Goal: Use online tool/utility: Utilize a website feature to perform a specific function

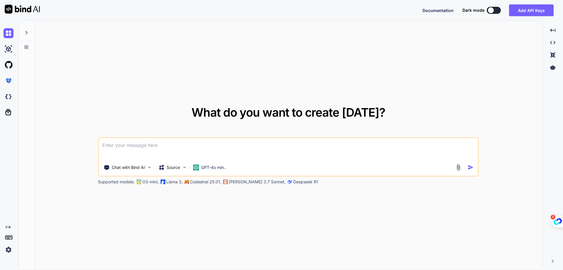
paste textarea "Banaz APP is a comprehensive mobile application designed for the city of [GEOGR…"
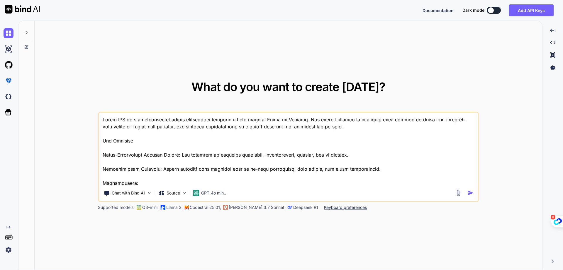
scroll to position [832, 0]
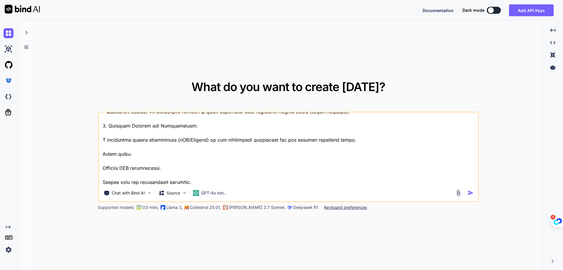
type textarea "Banaz APP is a comprehensive mobile application designed for the city of [GEOGR…"
click at [471, 192] on img "button" at bounding box center [471, 193] width 6 height 6
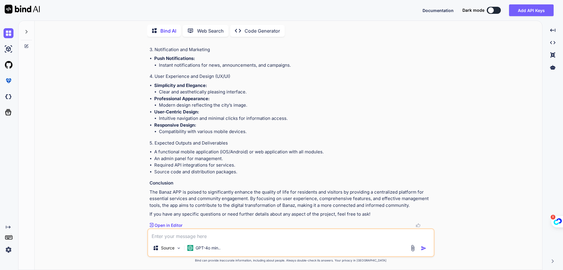
scroll to position [642, 0]
click at [267, 27] on p "Code Generator" at bounding box center [262, 30] width 35 height 7
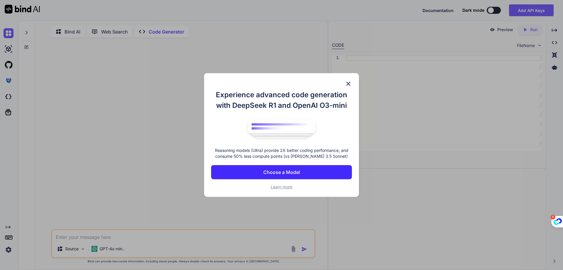
click at [351, 85] on img at bounding box center [348, 83] width 7 height 7
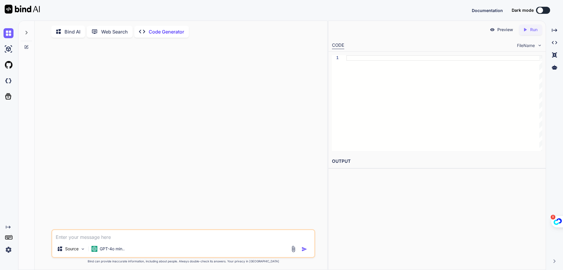
click at [145, 240] on textarea at bounding box center [183, 235] width 262 height 11
click at [5, 29] on img at bounding box center [9, 33] width 10 height 10
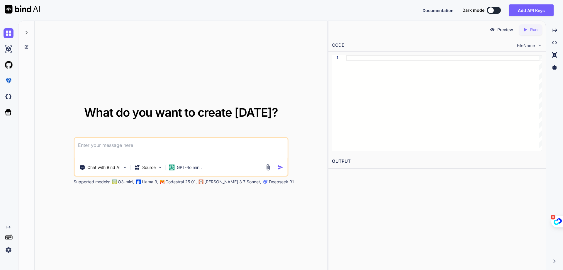
click at [25, 31] on icon at bounding box center [26, 32] width 5 height 5
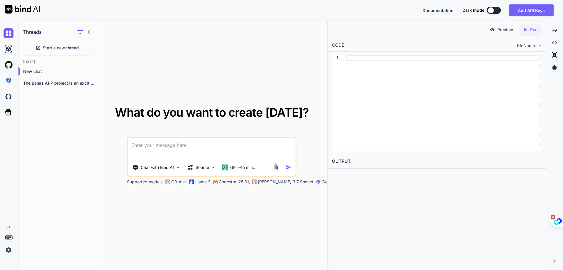
click at [16, 37] on div "Created with Pixso." at bounding box center [9, 145] width 18 height 249
click at [8, 50] on img at bounding box center [9, 49] width 10 height 10
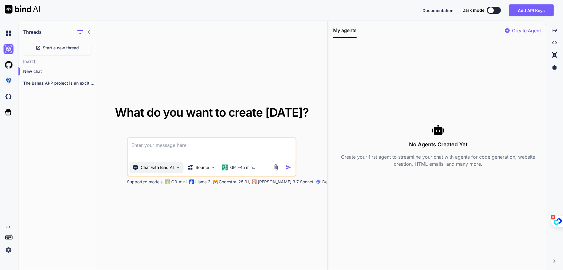
click at [166, 164] on div "Chat with Bind AI" at bounding box center [156, 167] width 53 height 12
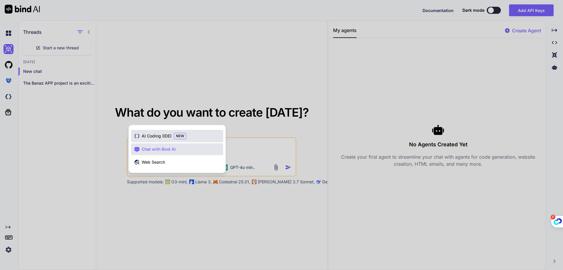
click at [159, 137] on span "AI Coding (IDE)" at bounding box center [157, 136] width 30 height 6
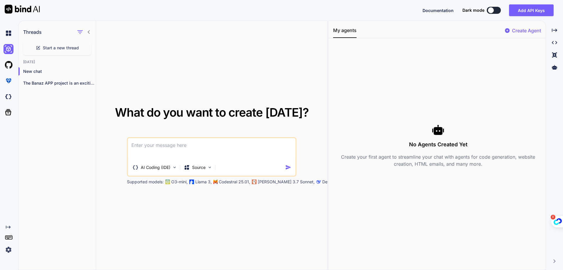
click at [154, 148] on textarea at bounding box center [212, 149] width 168 height 22
paste textarea "Banaz APP is a comprehensive mobile application designed for the city of [GEOGR…"
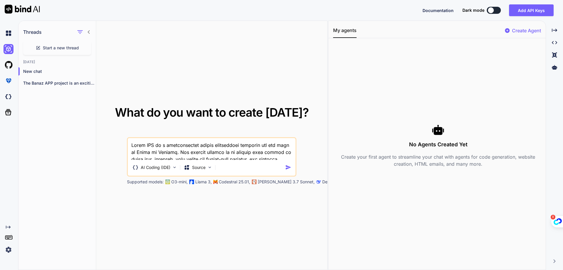
scroll to position [1092, 0]
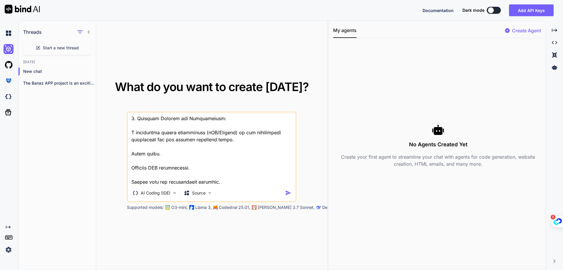
type textarea "Banaz APP is a comprehensive mobile application designed for the city of [GEOGR…"
click at [290, 194] on img "button" at bounding box center [288, 193] width 6 height 6
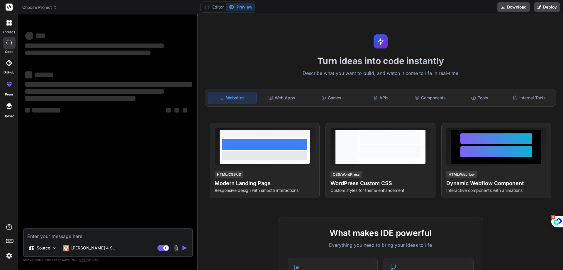
type textarea "x"
type textarea "Banaz APP is a comprehensive mobile application designed for the city of [GEOGR…"
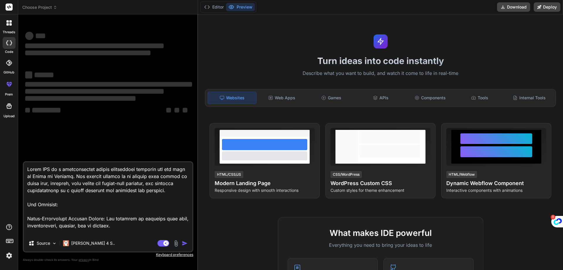
scroll to position [1085, 0]
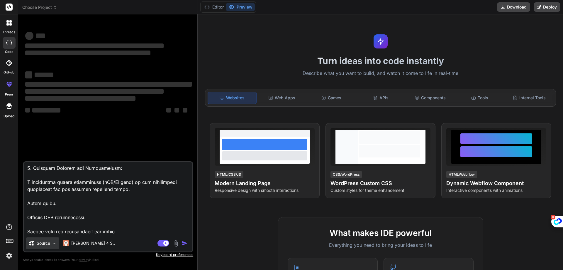
type textarea "x"
type textarea "Banaz APP is a comprehensive mobile application designed for the city of [GEOGR…"
click at [57, 247] on div "Source" at bounding box center [42, 243] width 33 height 12
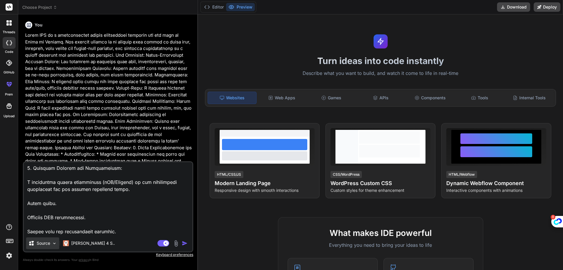
click at [53, 243] on img at bounding box center [54, 243] width 5 height 5
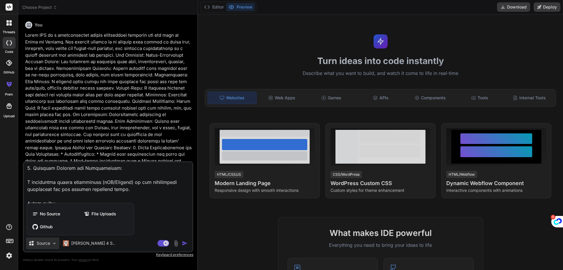
click at [53, 243] on div at bounding box center [281, 135] width 563 height 270
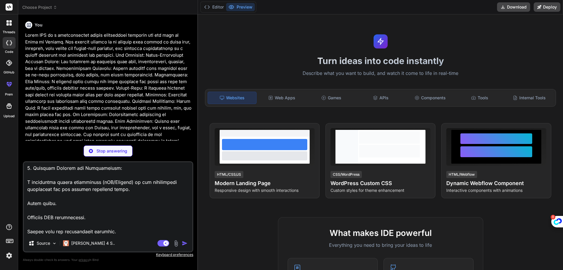
click at [245, 29] on div "Turn ideas into code instantly Describe what you want to build, and watch it co…" at bounding box center [380, 141] width 365 height 255
click at [277, 101] on div "Web Apps" at bounding box center [282, 98] width 48 height 12
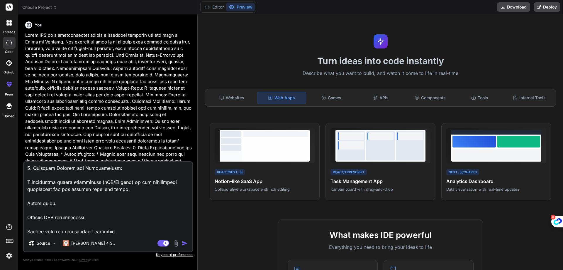
click at [186, 243] on img "button" at bounding box center [185, 243] width 6 height 6
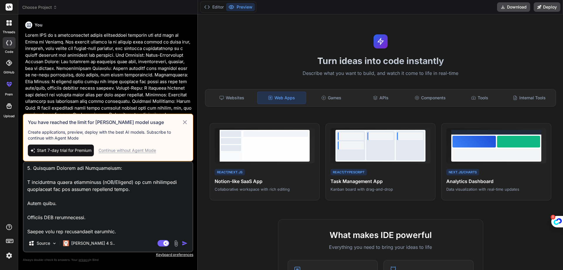
click at [186, 124] on icon at bounding box center [185, 122] width 7 height 7
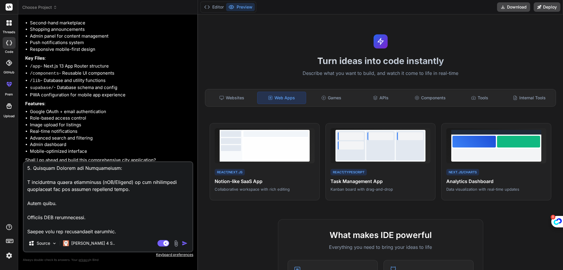
scroll to position [485, 0]
click at [80, 246] on div "Claude 4 S.." at bounding box center [89, 243] width 57 height 12
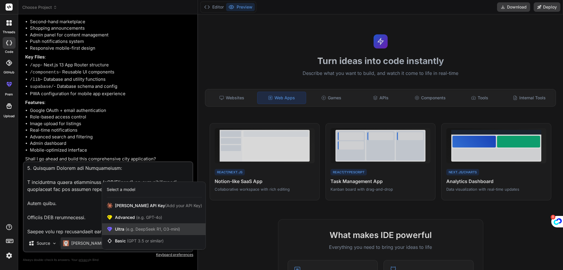
click at [143, 232] on div "Ultra (e.g. DeepSeek R1, O3-mini)" at bounding box center [154, 229] width 104 height 12
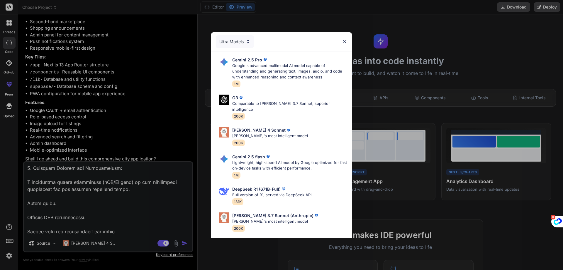
click at [184, 240] on div "Ultra Models Gemini 2.5 Pro Google's advanced multimodal AI model capable of un…" at bounding box center [281, 135] width 563 height 270
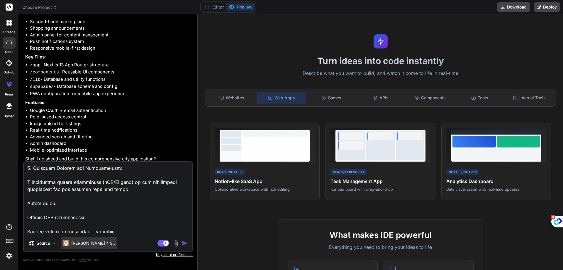
click at [97, 241] on div "Claude 4 S.." at bounding box center [89, 243] width 57 height 12
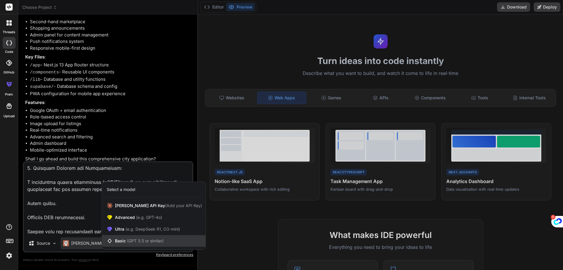
click at [152, 243] on span "Basic (GPT 3.5 or similar)" at bounding box center [139, 241] width 49 height 6
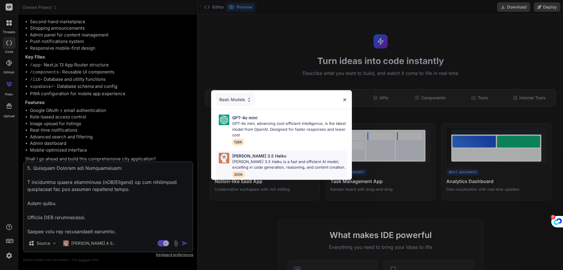
click at [260, 161] on p "Claude 3.5 Haiku is a fast and efficient AI model, excelling in code generation…" at bounding box center [289, 164] width 115 height 11
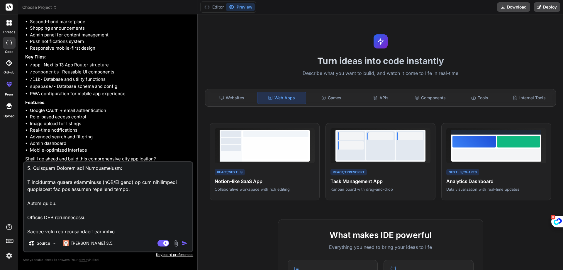
click at [183, 243] on img "button" at bounding box center [185, 243] width 6 height 6
type textarea "x"
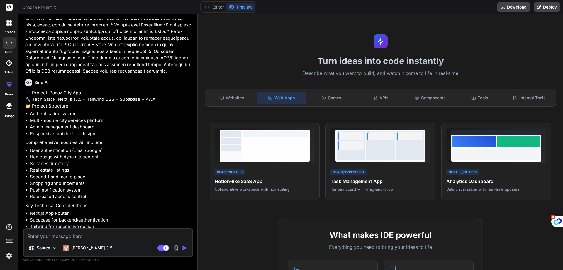
scroll to position [1026, 0]
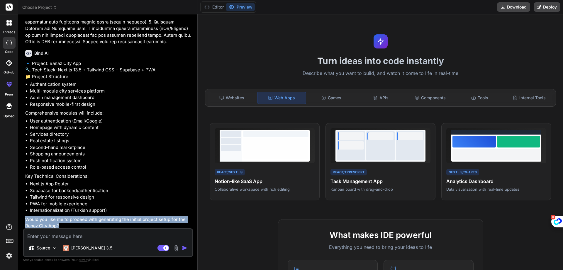
drag, startPoint x: 62, startPoint y: 223, endPoint x: 26, endPoint y: 218, distance: 36.4
click at [26, 218] on p "Would you like me to proceed with generating the initial project setup for the …" at bounding box center [108, 222] width 167 height 13
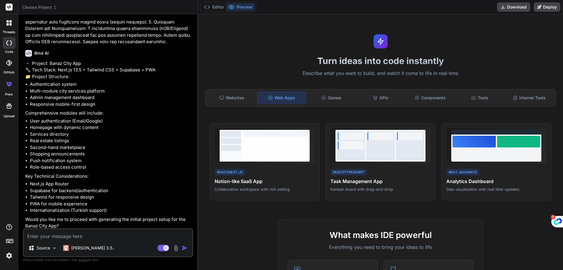
click at [38, 234] on textarea at bounding box center [108, 234] width 169 height 11
type textarea "x"
type textarea "y"
type textarea "x"
type textarea "ye"
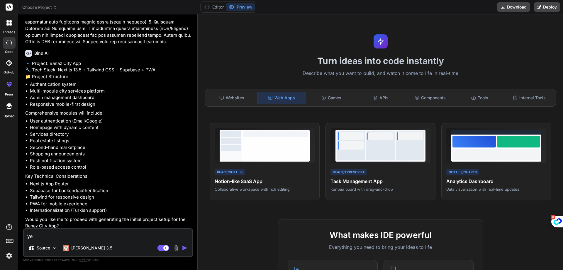
type textarea "x"
type textarea "yes"
click at [186, 248] on img "button" at bounding box center [185, 248] width 6 height 6
type textarea "x"
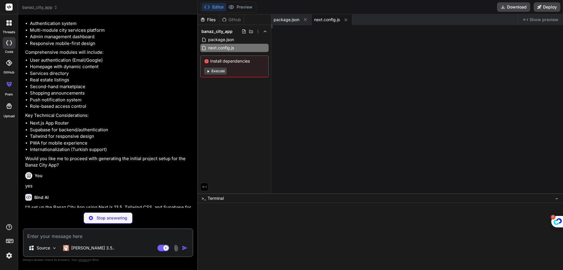
type textarea "x"
type textarea "ins: [], }"
type textarea "x"
type textarea ", }, }"
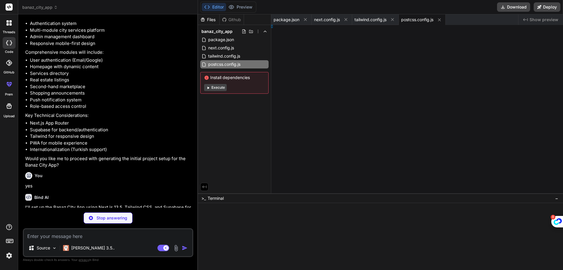
type textarea "x"
type textarea "tClient()"
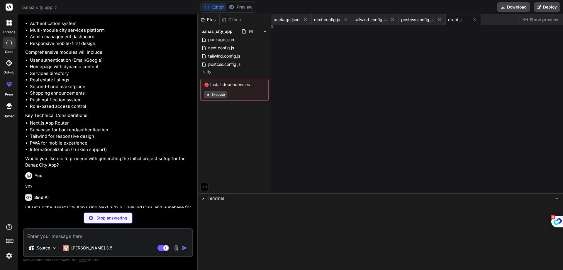
type textarea "x"
type textarea ")); }"
type textarea "x"
type textarea "ider> }"
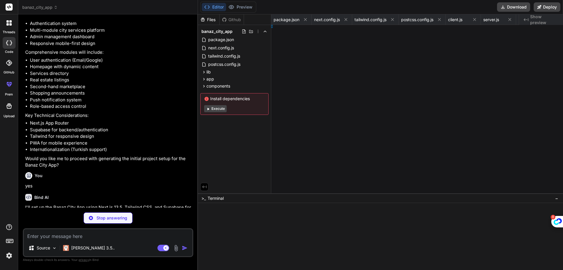
type textarea "x"
type textarea ") }"
type textarea "x"
type textarea "ey"
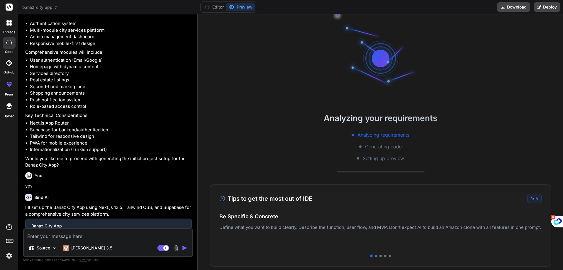
type textarea "x"
type textarea "NEXT_PUBLIC_SUPABASE_URL=your_supabase_project_url NEXT_PUBLIC_SUPABASE_ANON_KE…"
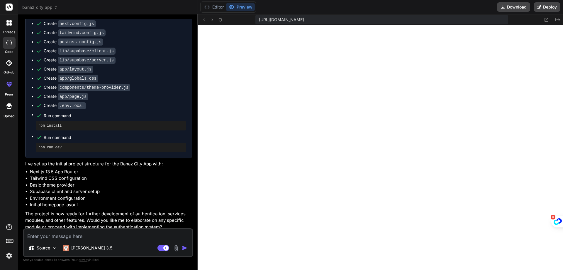
scroll to position [1320, 0]
click at [223, 22] on button at bounding box center [220, 19] width 7 height 7
click at [38, 231] on textarea at bounding box center [108, 234] width 169 height 11
paste textarea "./app/layout.js:3:0 Module not found: Can't resolve '@/components/theme-provide…"
type textarea "x"
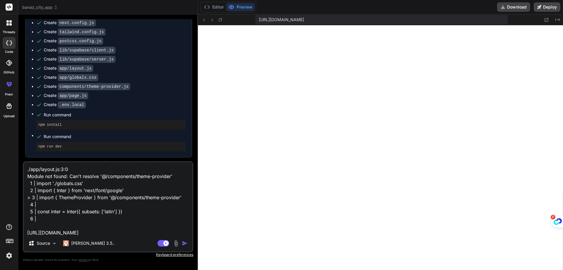
scroll to position [1, 0]
type textarea "./app/layout.js:3:0 Module not found: Can't resolve '@/components/theme-provide…"
click at [187, 246] on img "button" at bounding box center [185, 243] width 6 height 6
type textarea "x"
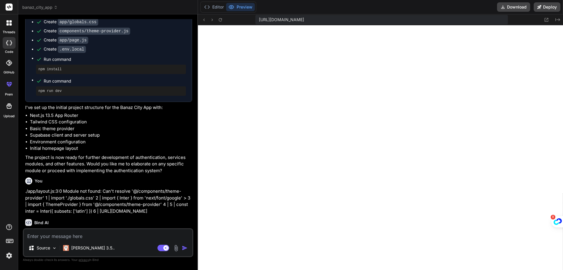
scroll to position [1407, 0]
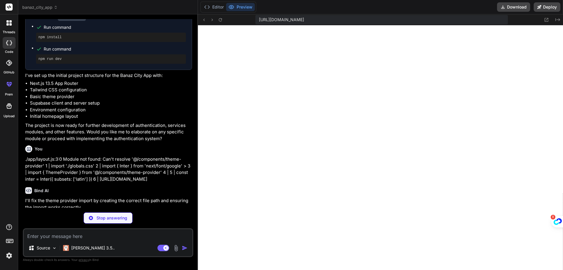
type textarea "x"
type textarea "'use client' import { ThemeProvider as NextThemesProvider } from 'next-themes' …"
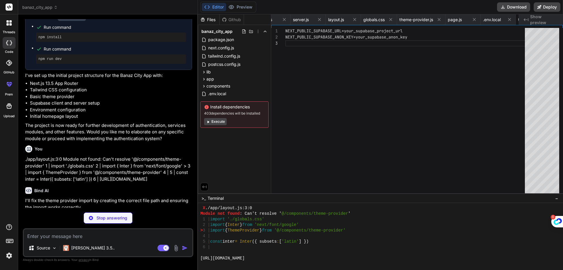
type textarea "x"
type textarea "{ "compilerOptions": { "baseUrl": ".", "paths": { "@/*": ["./*"] } } }"
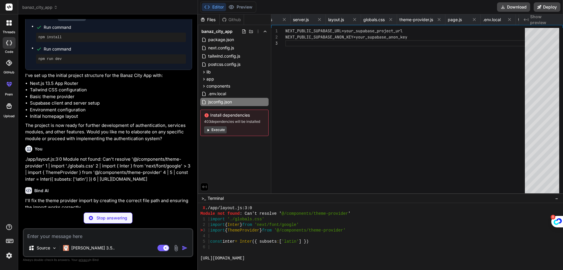
type textarea "x"
type textarea "{children} </ThemeProvider> </body> </html> ) }"
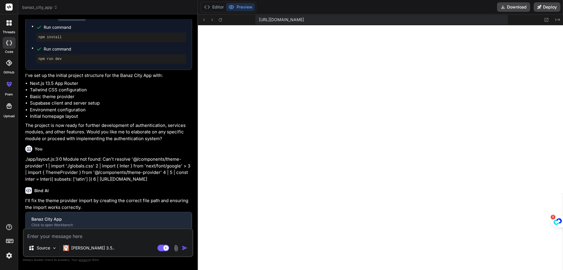
scroll to position [0, 247]
type textarea "x"
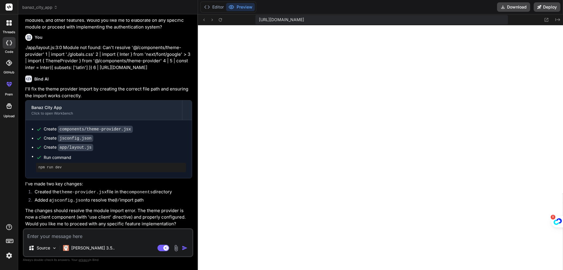
scroll to position [1523, 0]
click at [223, 22] on icon at bounding box center [220, 19] width 5 height 5
click at [7, 8] on rect at bounding box center [9, 7] width 7 height 7
